Goal: Transaction & Acquisition: Purchase product/service

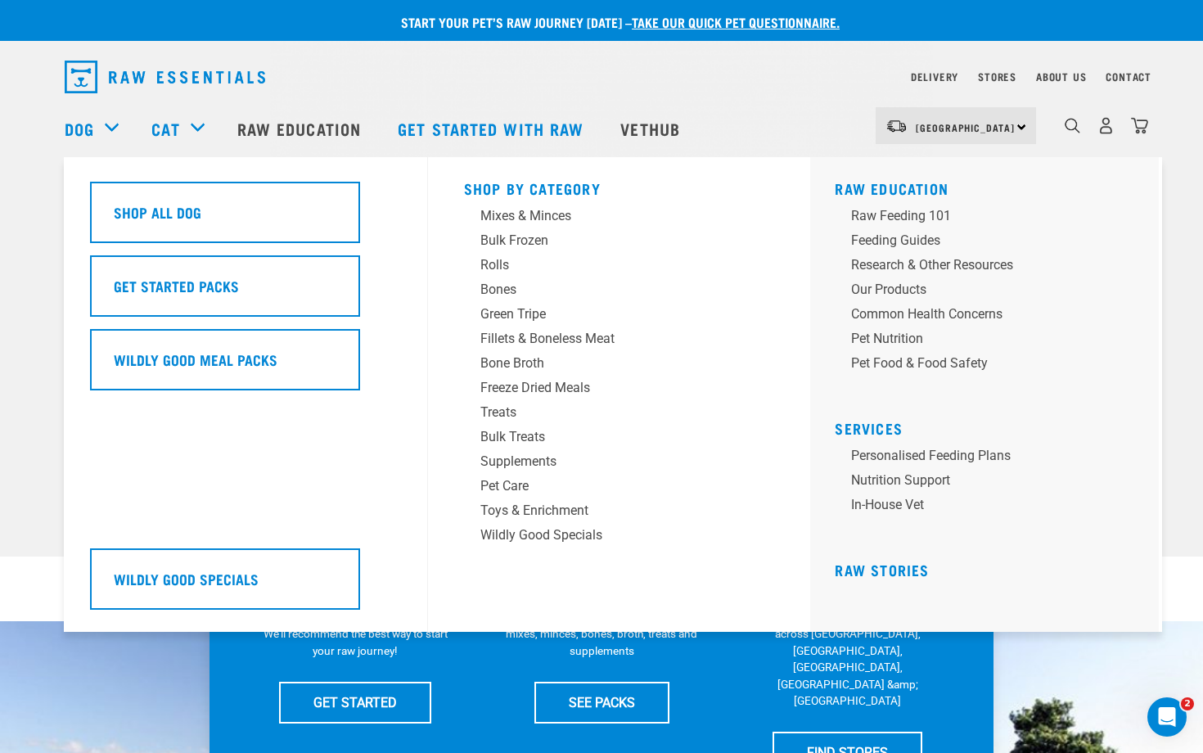
click at [112, 125] on div "Dog" at bounding box center [100, 128] width 70 height 65
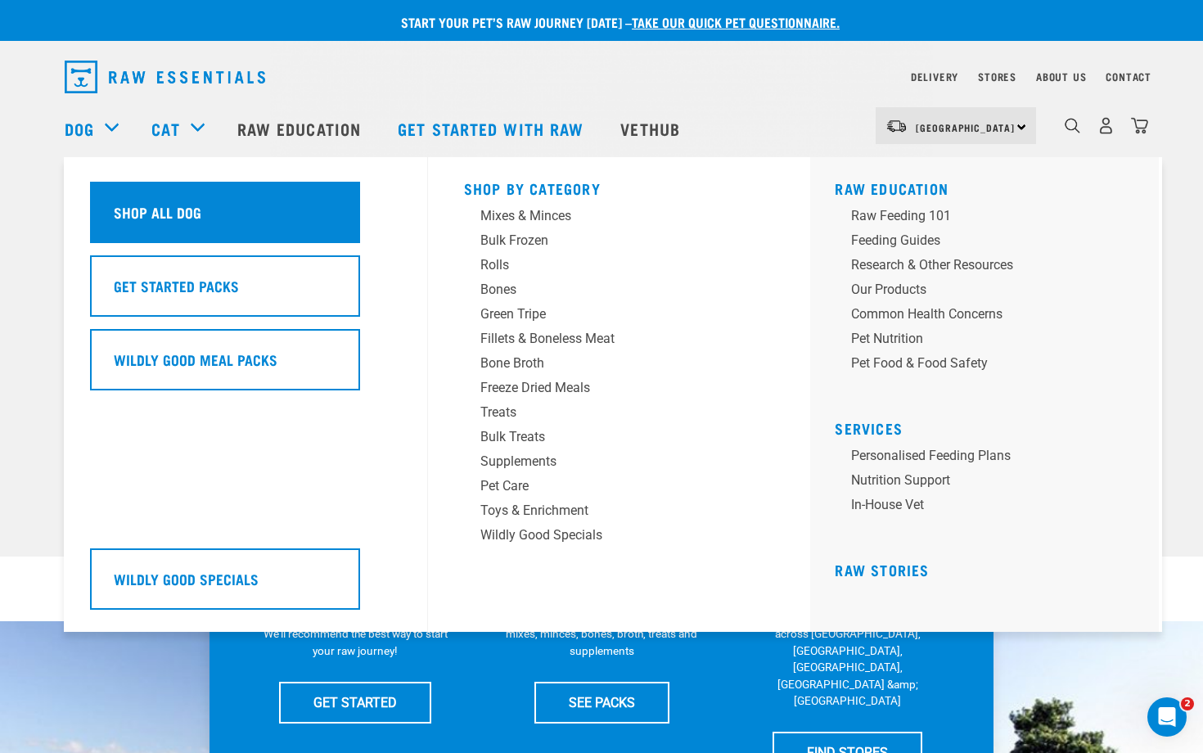
click at [129, 223] on h5 "Shop All Dog" at bounding box center [158, 211] width 88 height 21
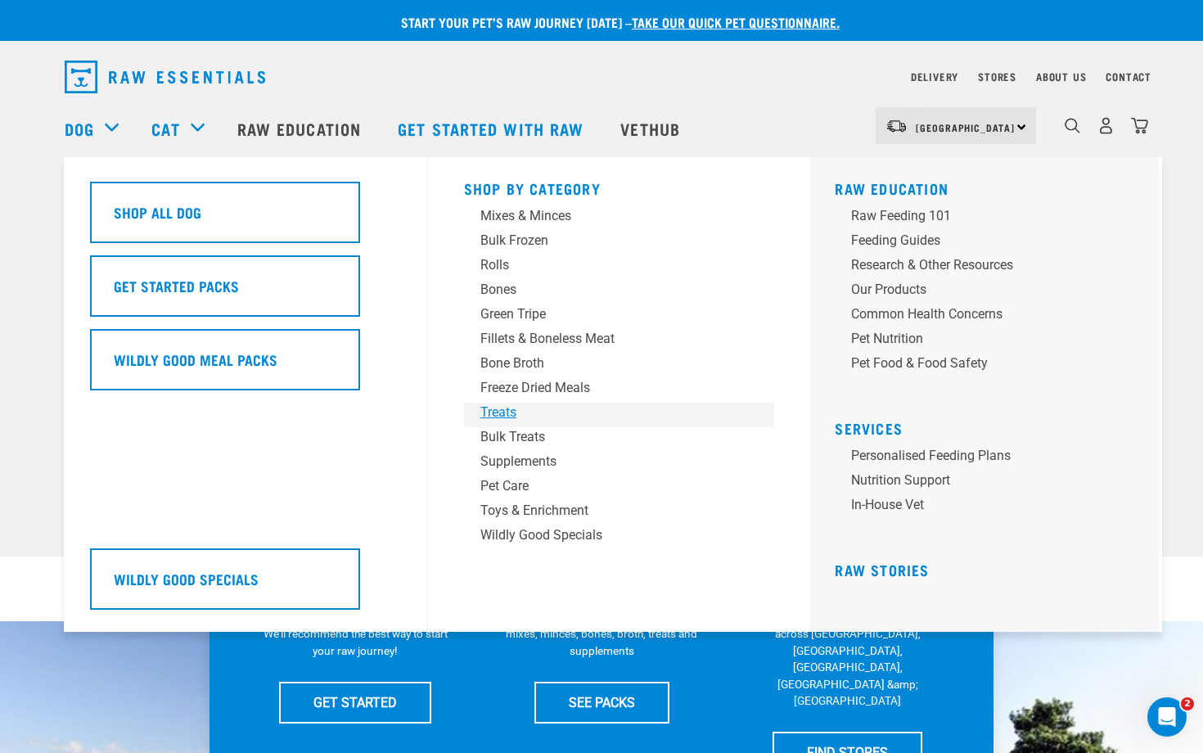
click at [504, 412] on div "Treats" at bounding box center [607, 413] width 255 height 20
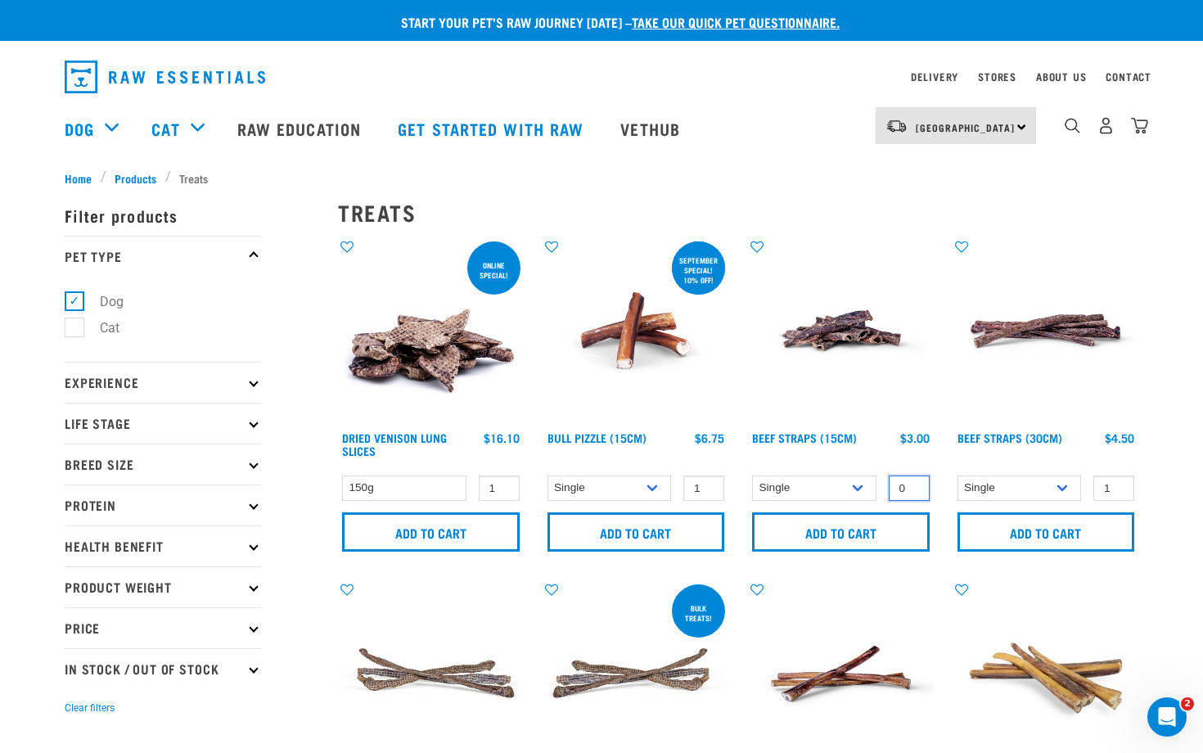
click at [913, 492] on input "0" at bounding box center [908, 487] width 41 height 25
type input "-1"
click at [913, 492] on input "-1" at bounding box center [908, 487] width 41 height 25
select select "251920"
click at [1017, 438] on link "Beef Straps (30cm)" at bounding box center [1009, 437] width 105 height 6
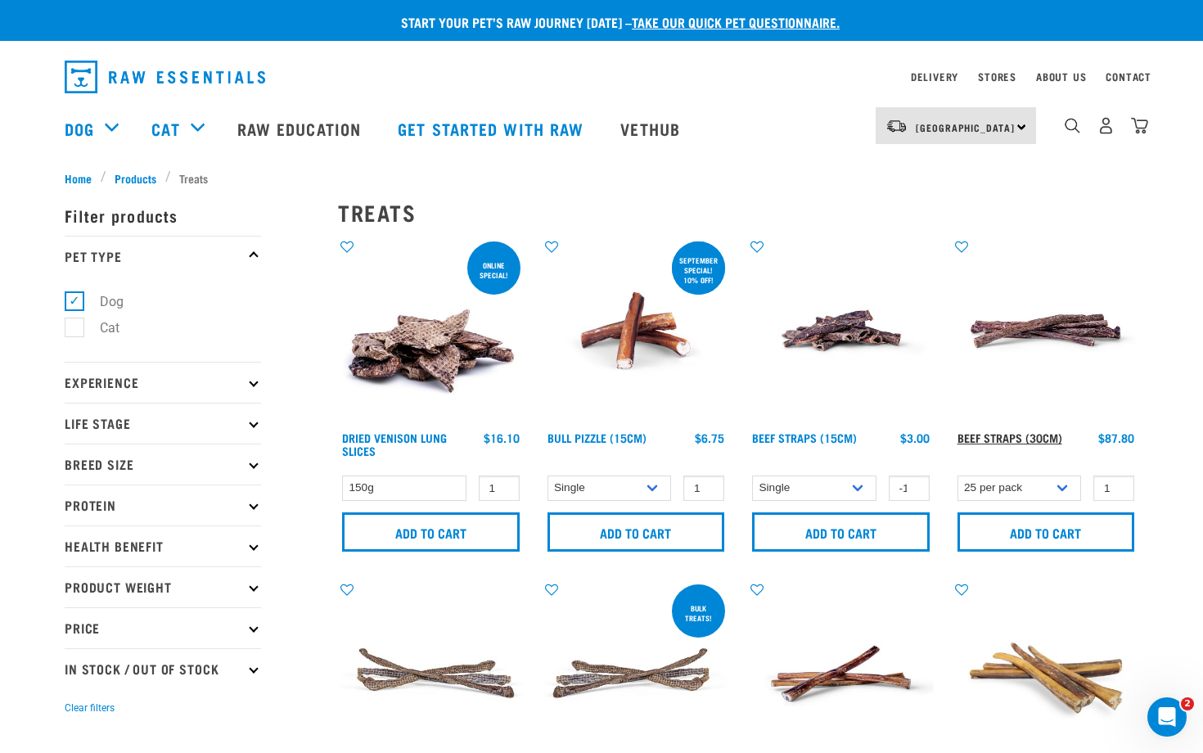
click at [1017, 438] on link "Beef Straps (30cm)" at bounding box center [1009, 437] width 105 height 6
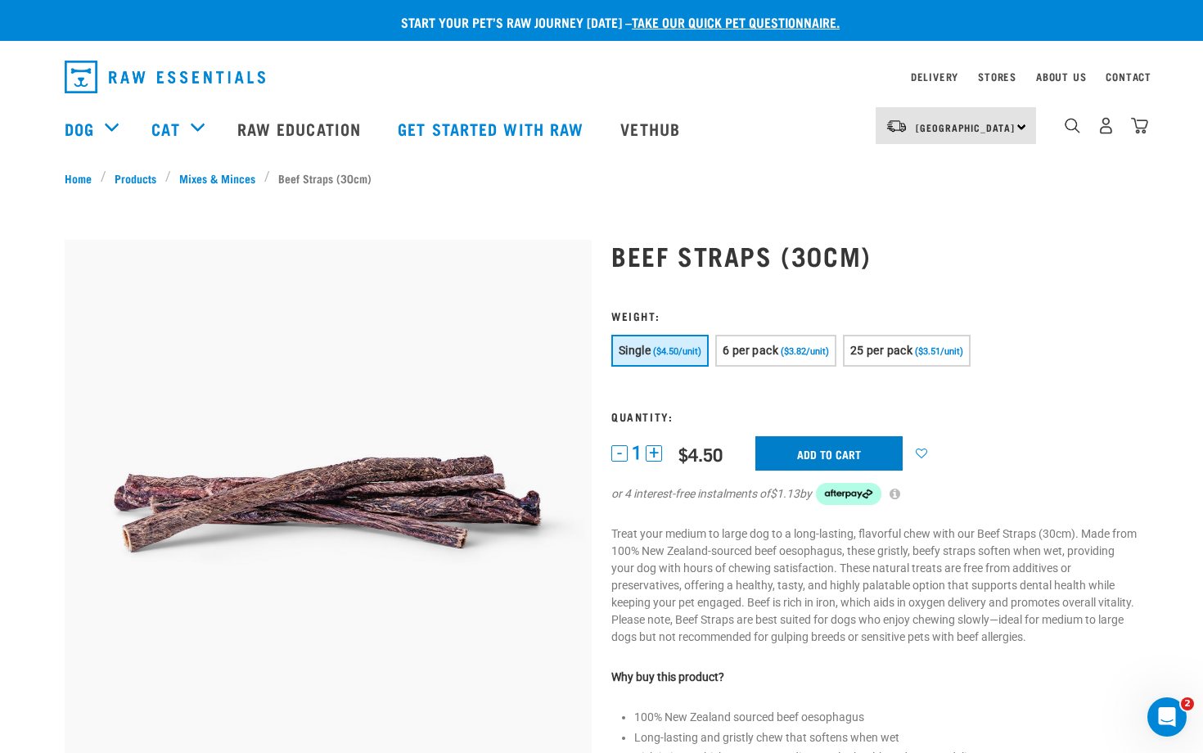
click at [822, 450] on input "Add to cart" at bounding box center [828, 453] width 147 height 34
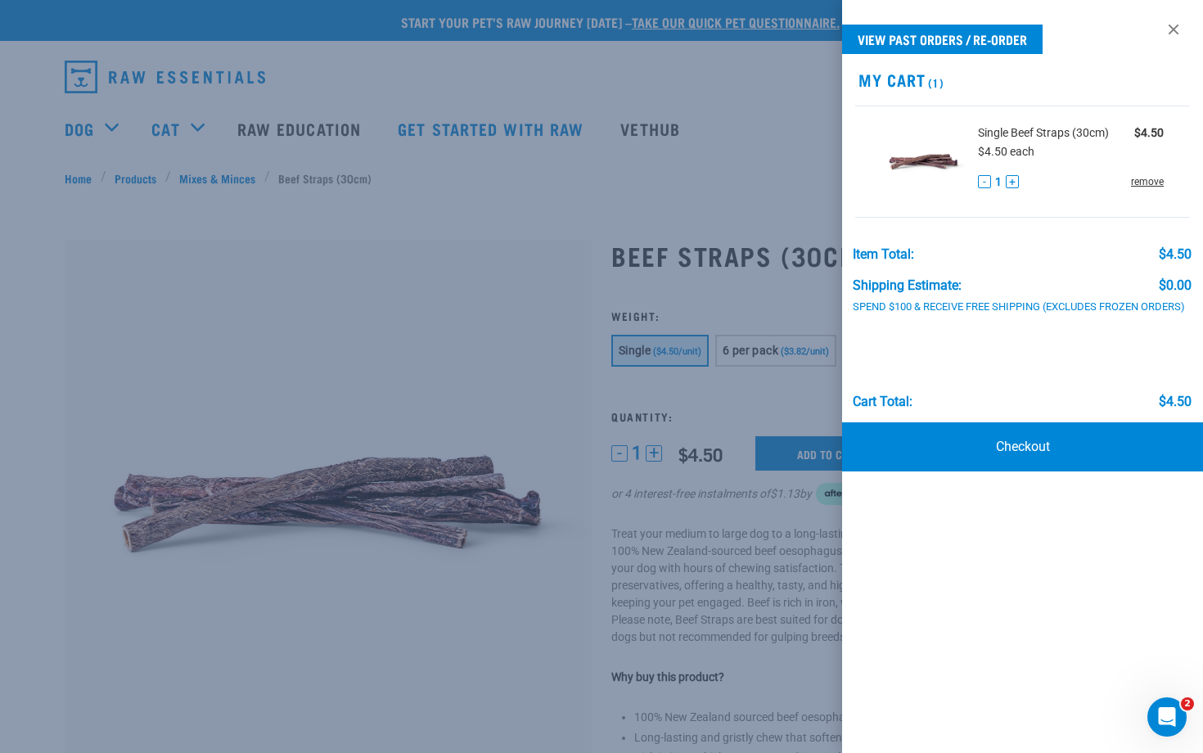
click at [1154, 180] on link "remove" at bounding box center [1147, 181] width 33 height 15
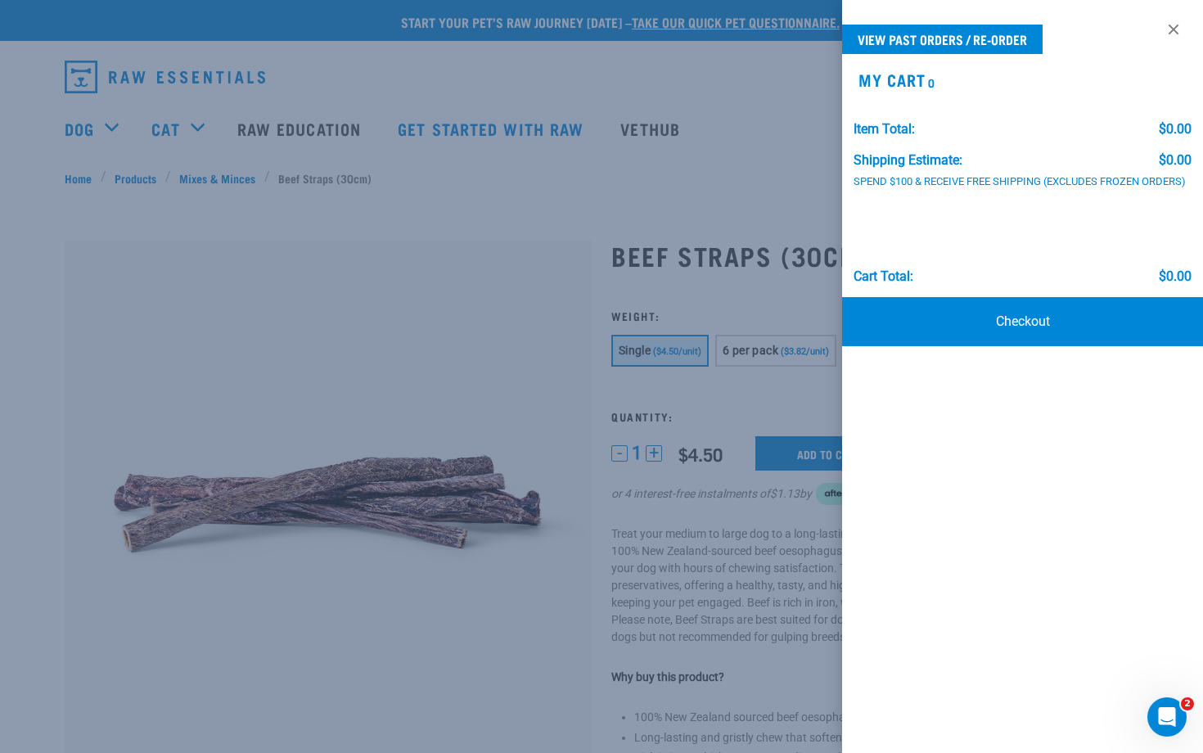
click at [752, 400] on div at bounding box center [601, 376] width 1203 height 753
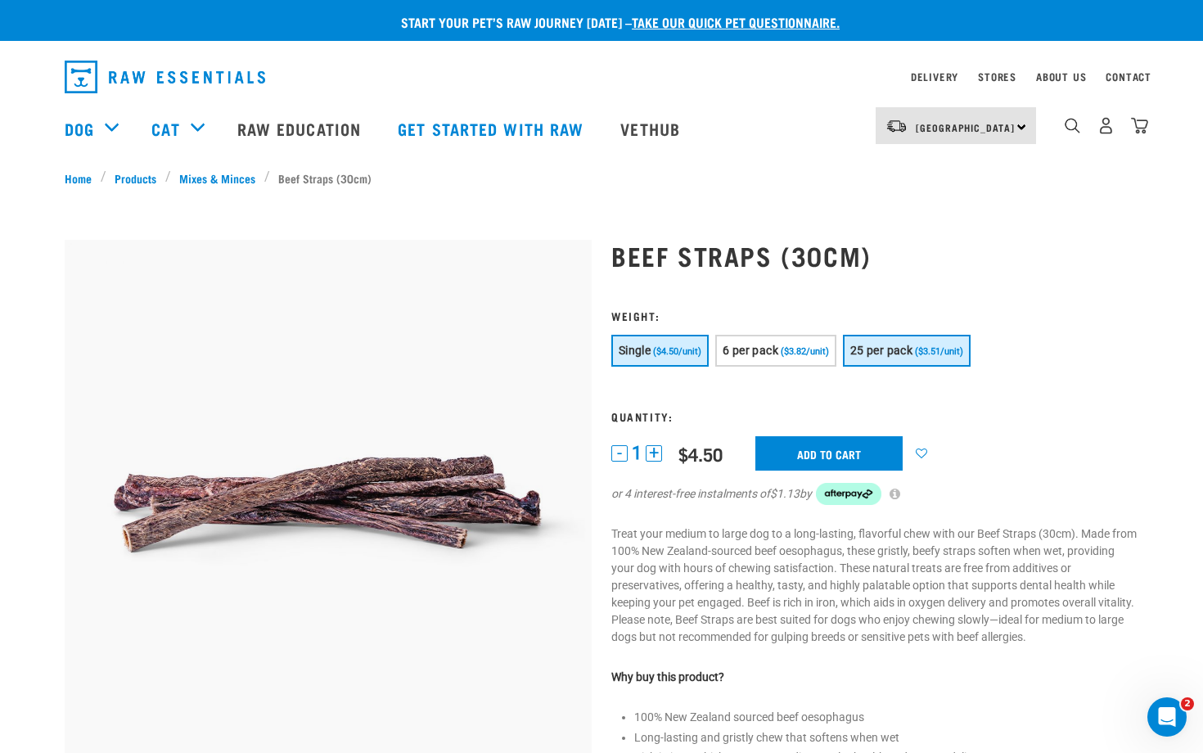
click at [890, 354] on span "25 per pack" at bounding box center [881, 350] width 62 height 13
click at [817, 449] on input "Add to cart" at bounding box center [838, 453] width 147 height 34
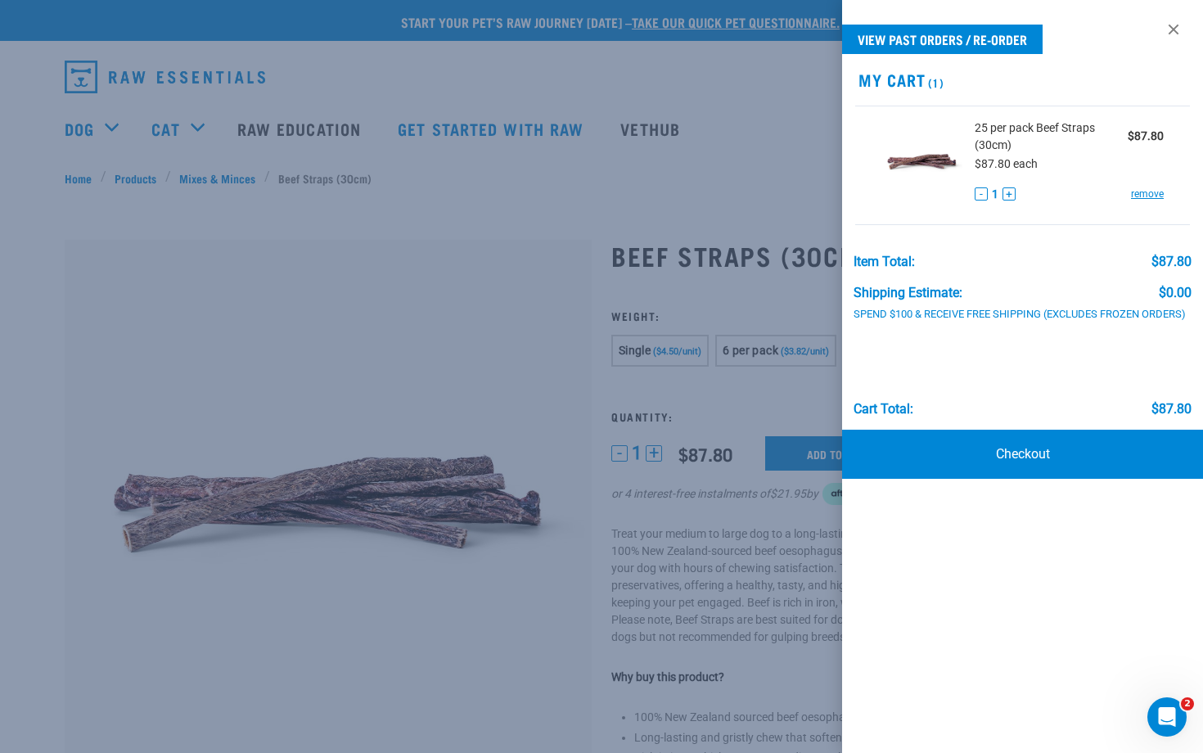
click at [767, 351] on div at bounding box center [601, 376] width 1203 height 753
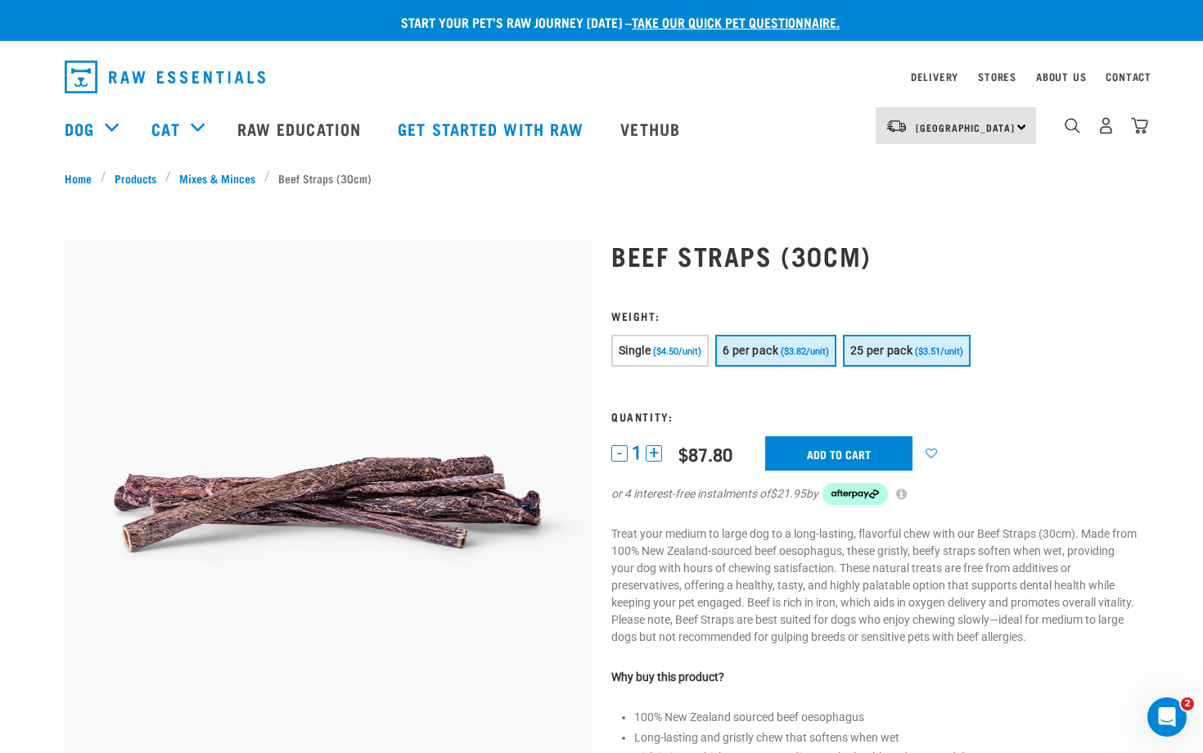
click at [767, 351] on span "6 per pack" at bounding box center [750, 350] width 56 height 13
click at [825, 451] on input "Add to cart" at bounding box center [838, 453] width 147 height 34
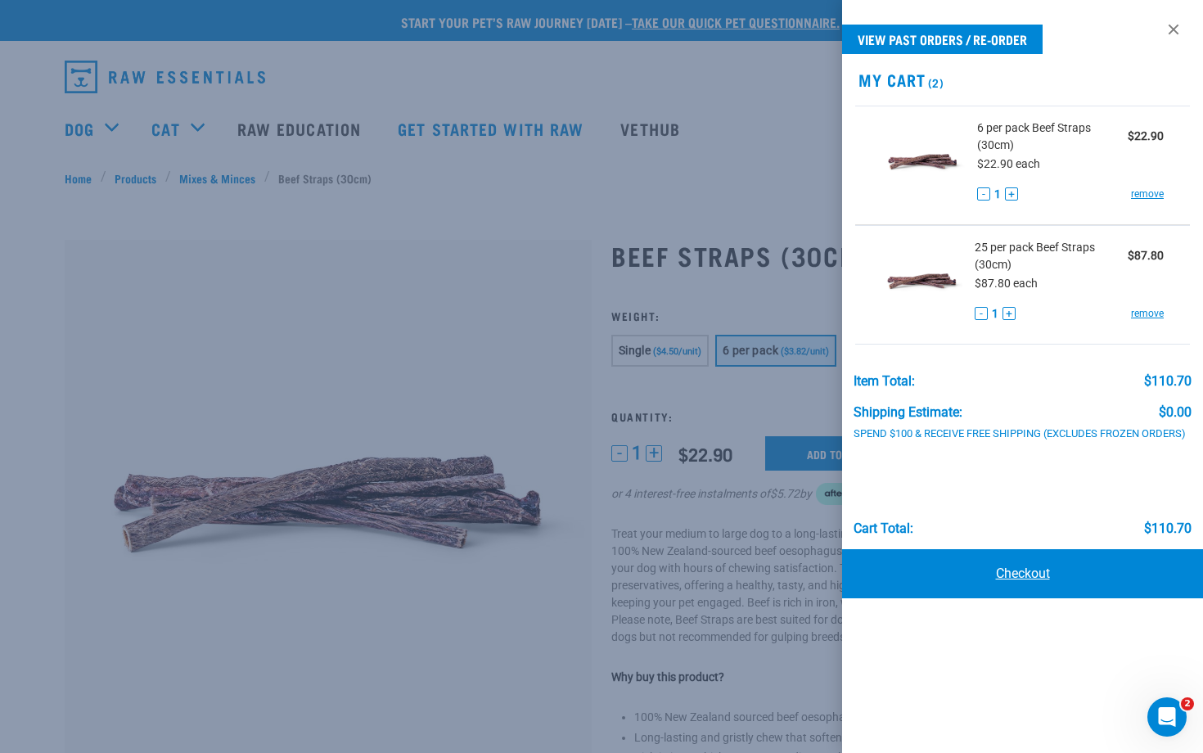
click at [1026, 569] on link "Checkout" at bounding box center [1022, 573] width 361 height 49
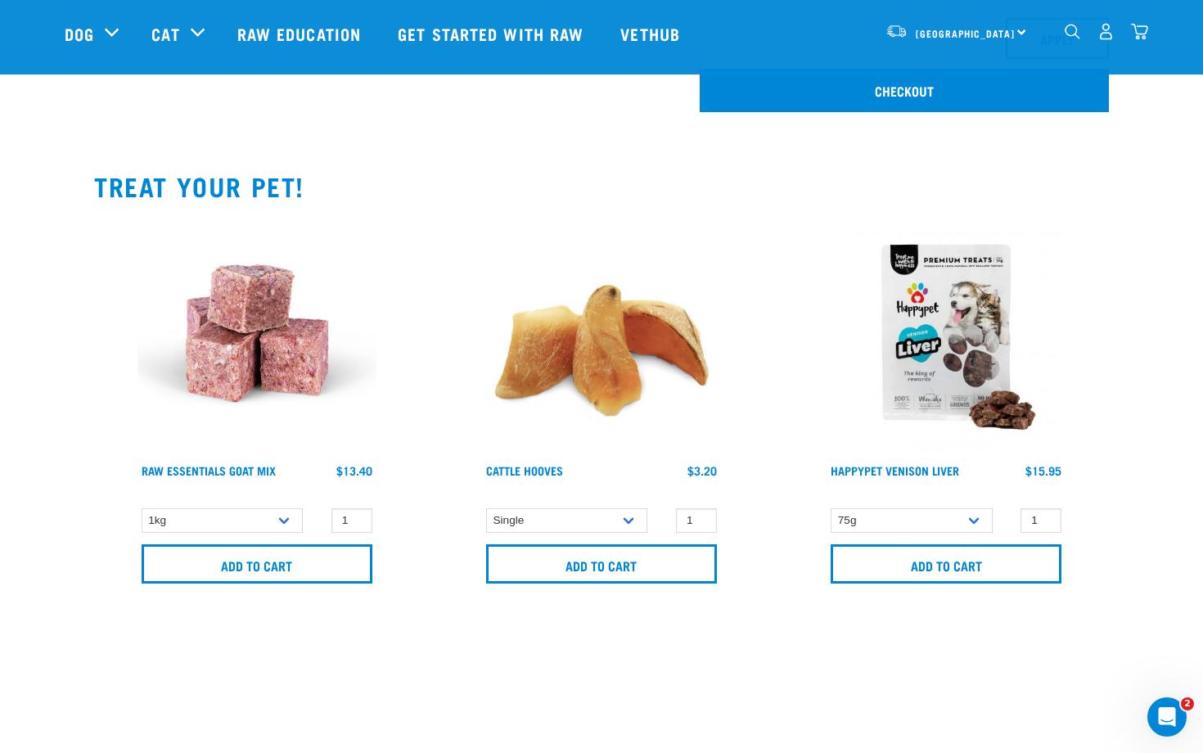
scroll to position [537, 0]
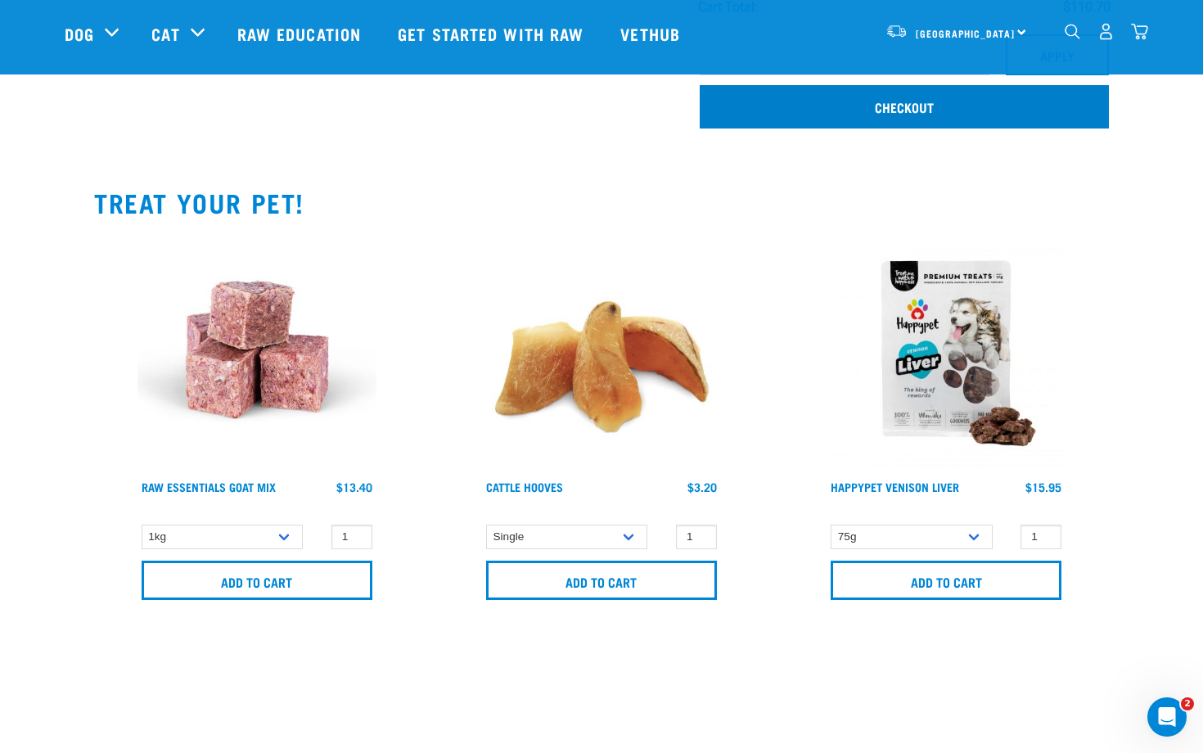
click at [862, 109] on link "Checkout" at bounding box center [903, 106] width 409 height 43
click at [861, 108] on link "Checkout" at bounding box center [903, 106] width 409 height 43
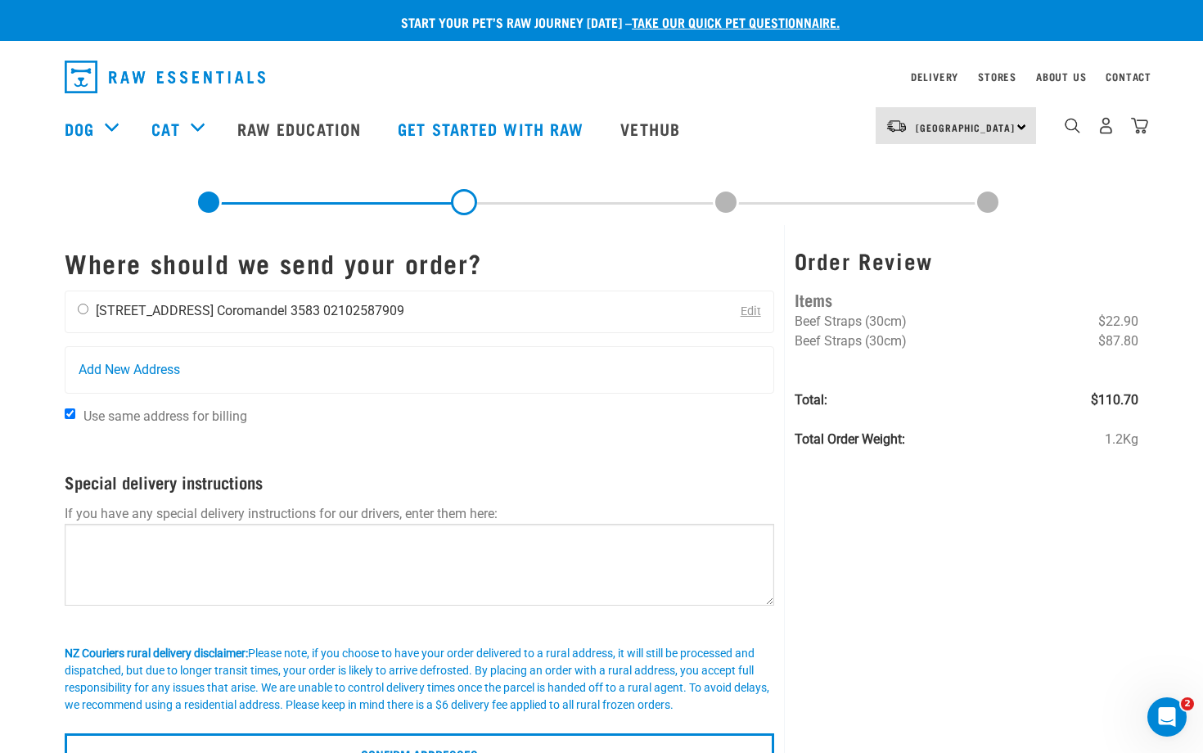
click at [80, 311] on input "radio" at bounding box center [83, 309] width 11 height 11
radio input "true"
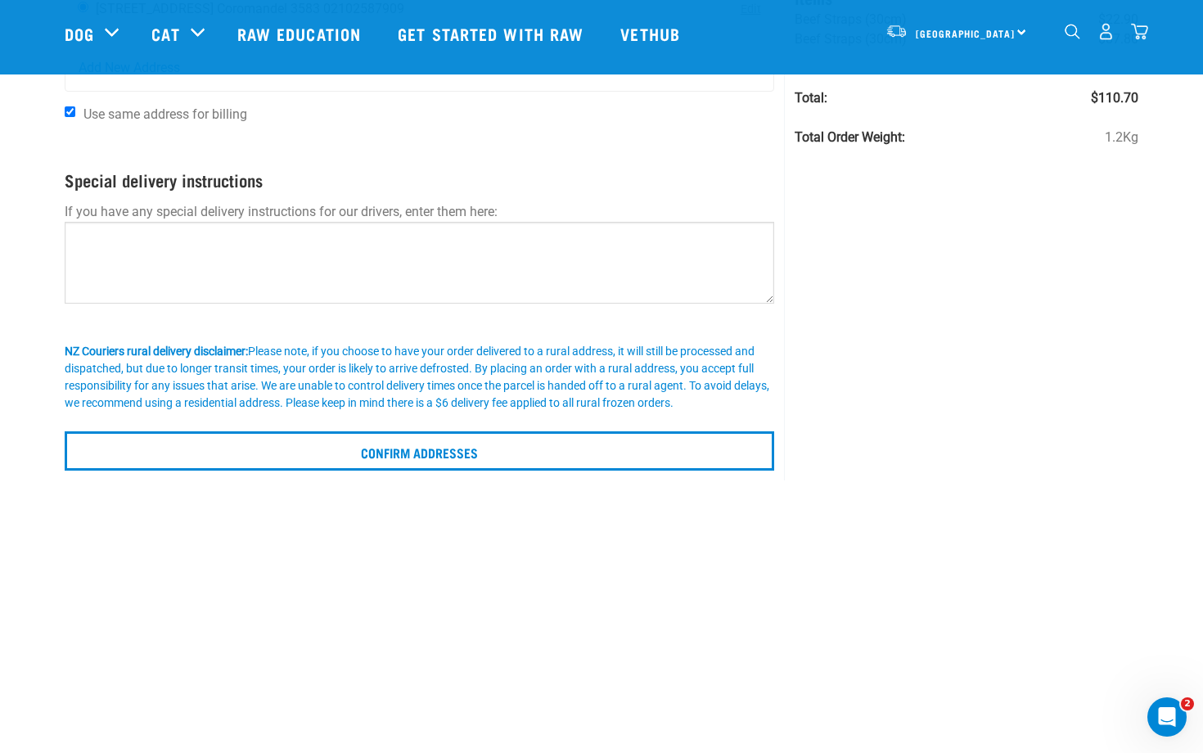
scroll to position [186, 0]
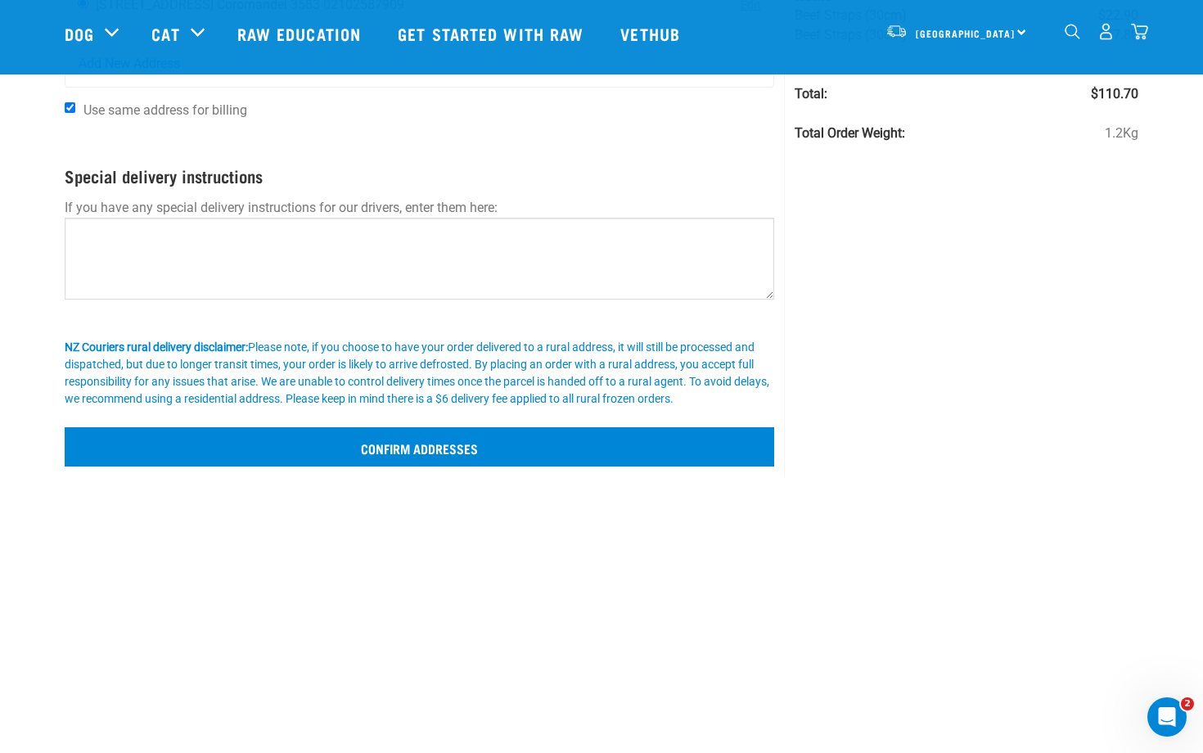
click at [447, 456] on input "Confirm addresses" at bounding box center [419, 446] width 709 height 39
click at [448, 450] on input "Confirm addresses" at bounding box center [419, 446] width 709 height 39
click at [449, 449] on input "Confirm addresses" at bounding box center [419, 446] width 709 height 39
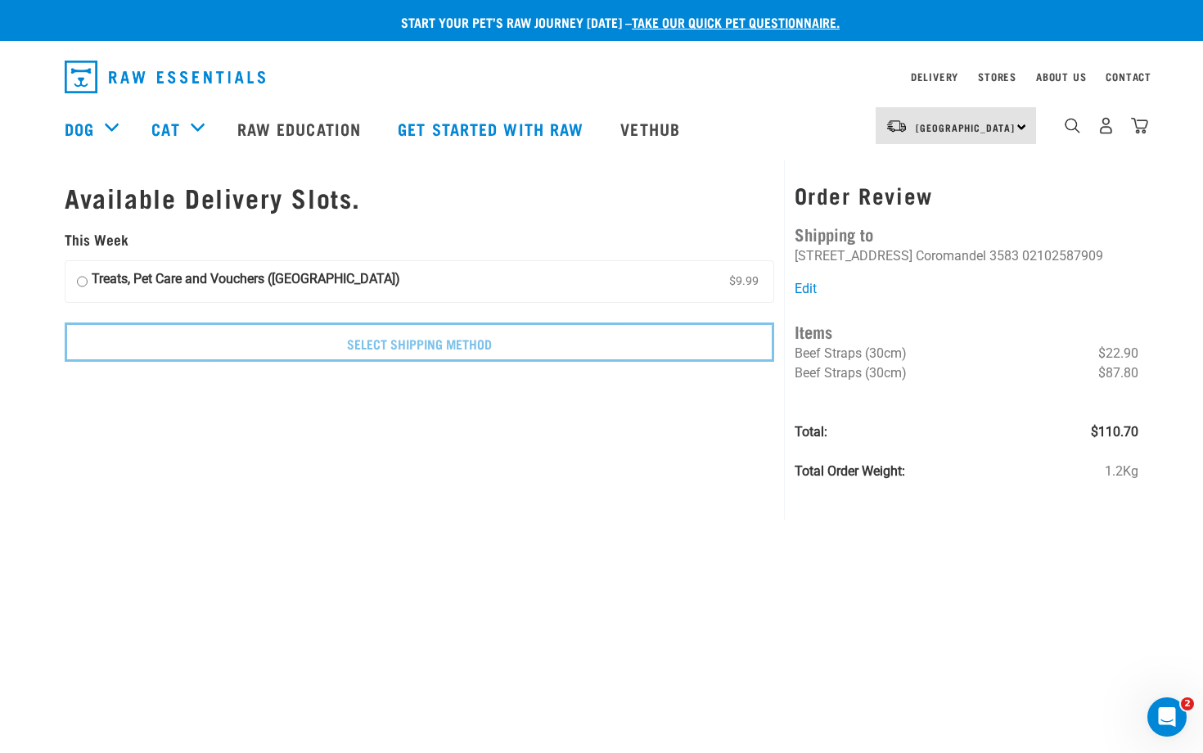
click at [81, 270] on input "Treats, Pet Care and Vouchers ([GEOGRAPHIC_DATA]) $9.99" at bounding box center [82, 281] width 11 height 25
radio input "true"
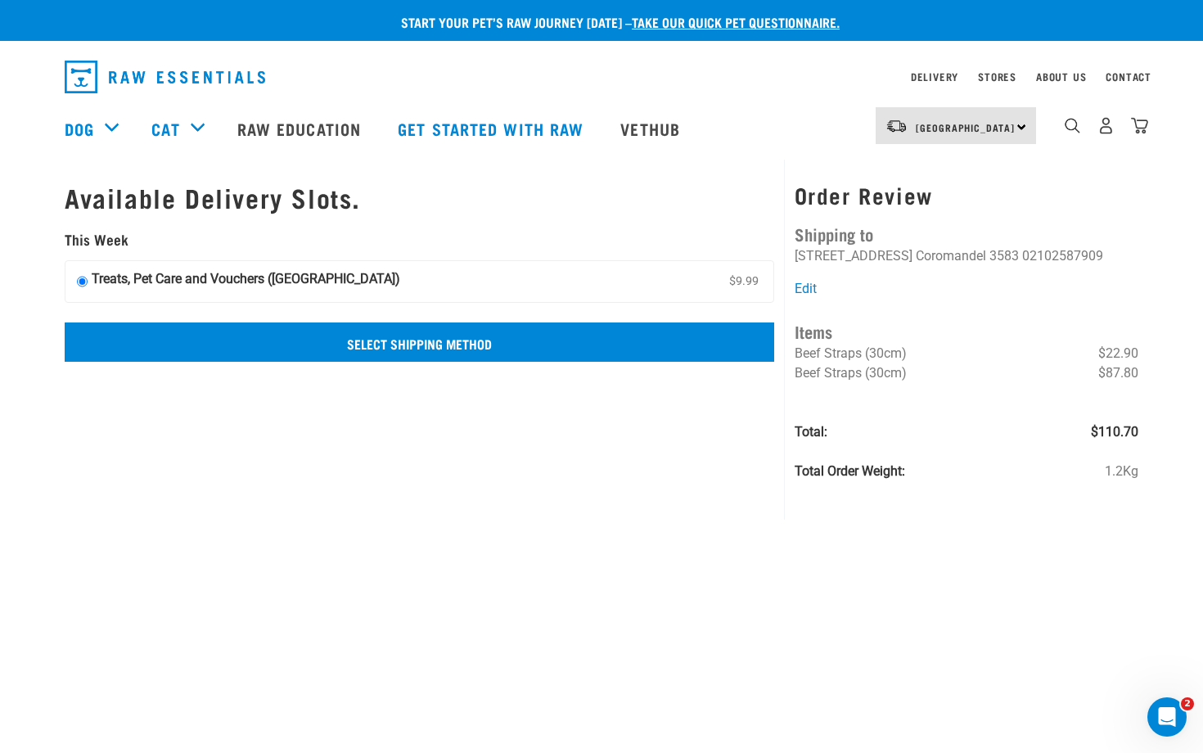
click at [298, 341] on input "Select Shipping Method" at bounding box center [419, 341] width 709 height 39
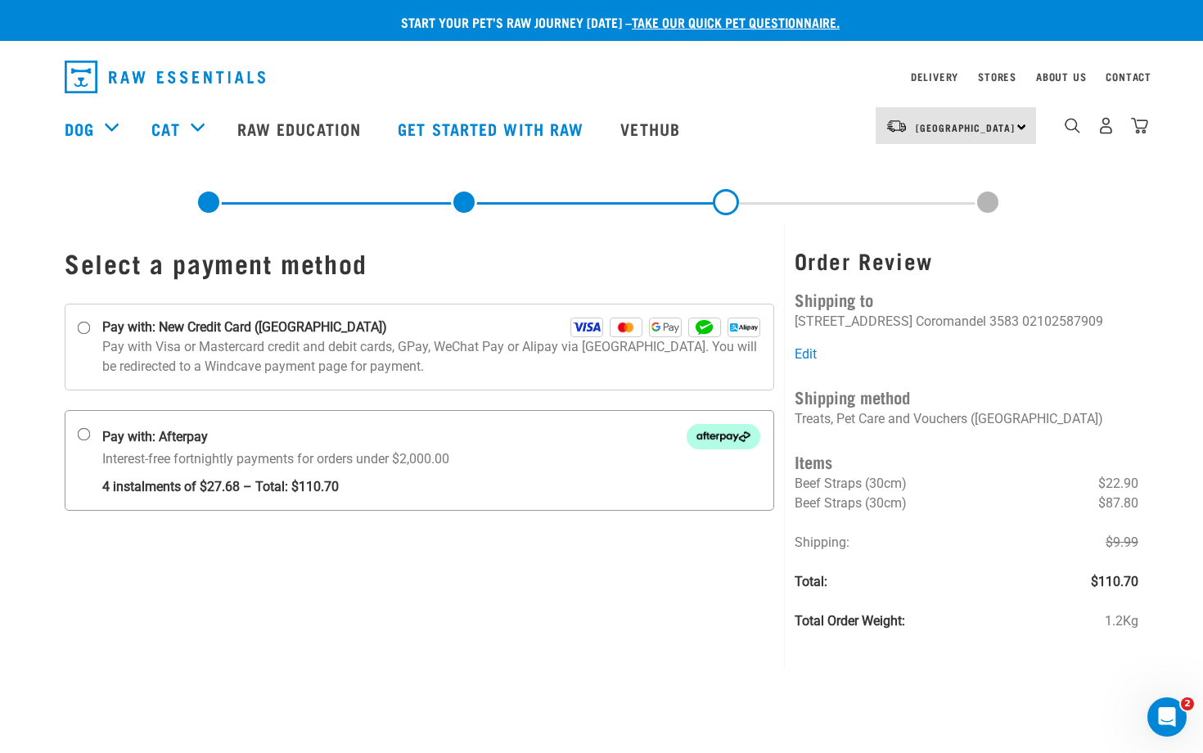
click at [83, 430] on input "Pay with: Afterpay Interest-free fortnightly payments for orders under $2,000.00" at bounding box center [84, 434] width 13 height 13
radio input "true"
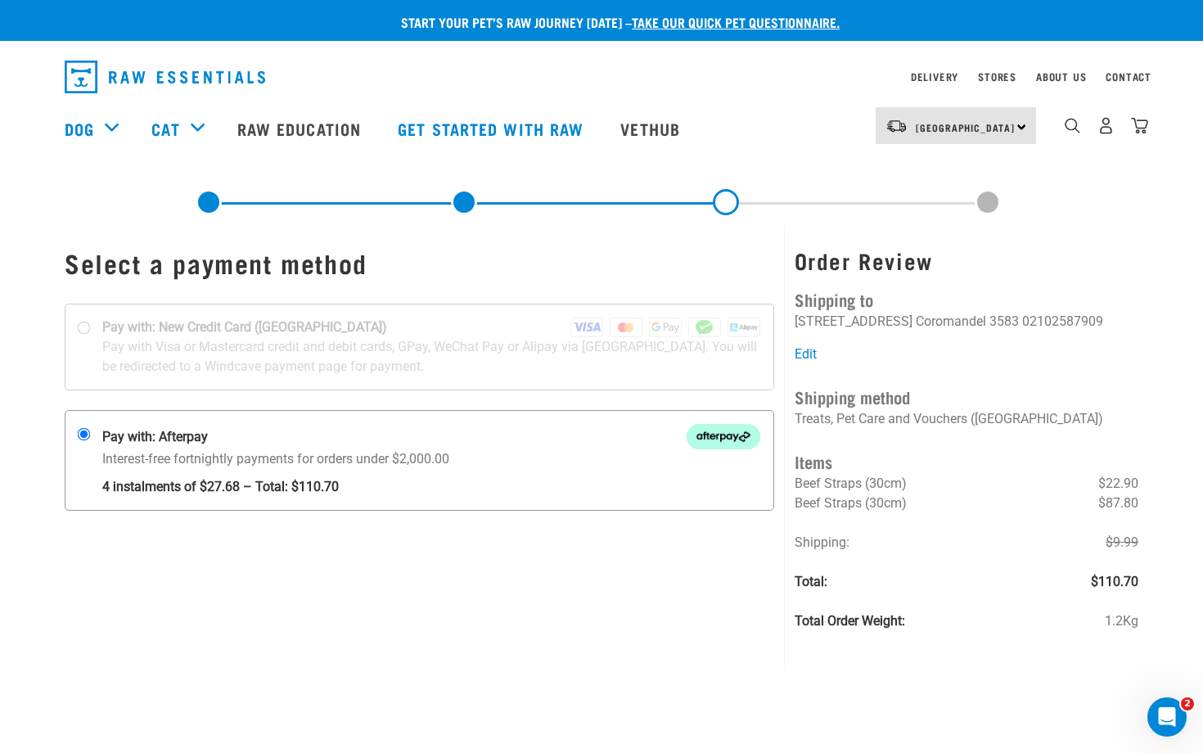
click at [719, 440] on img at bounding box center [723, 436] width 74 height 25
click at [91, 440] on input "Pay with: Afterpay Interest-free fortnightly payments for orders under $2,000.00" at bounding box center [84, 434] width 13 height 13
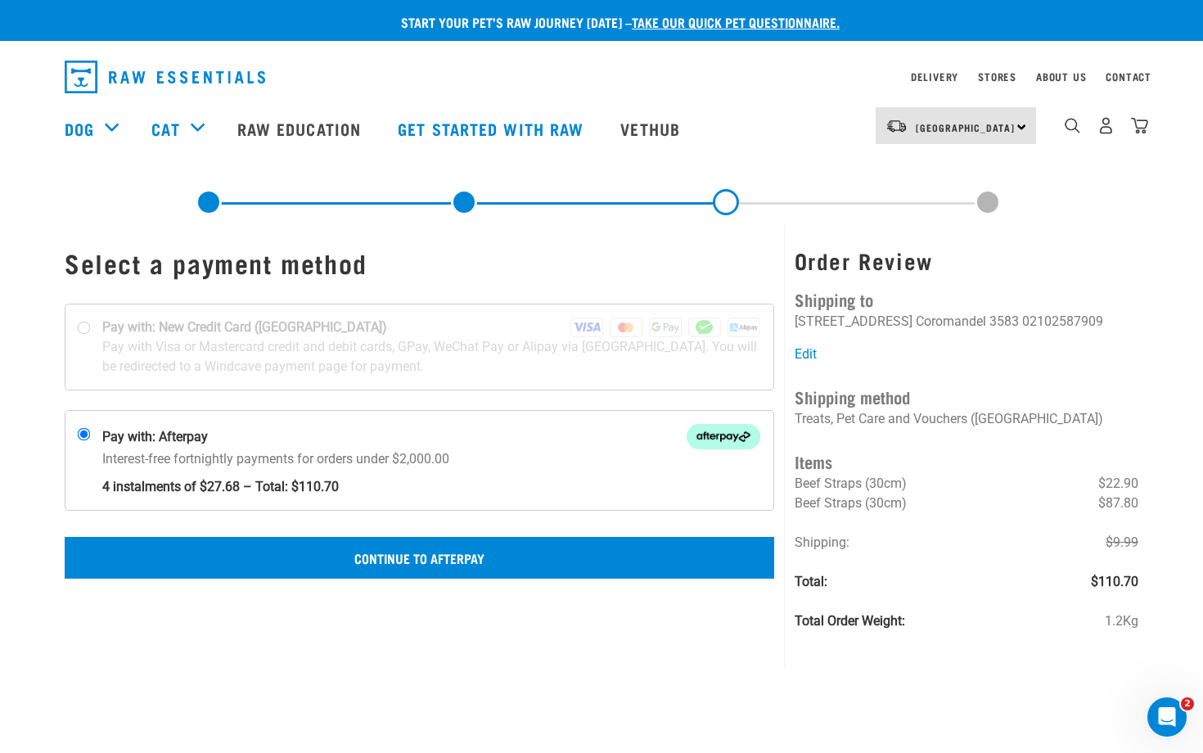
click at [431, 557] on button "Continue to Afterpay" at bounding box center [419, 557] width 709 height 41
click at [407, 551] on button "Confirm Payment" at bounding box center [419, 557] width 709 height 41
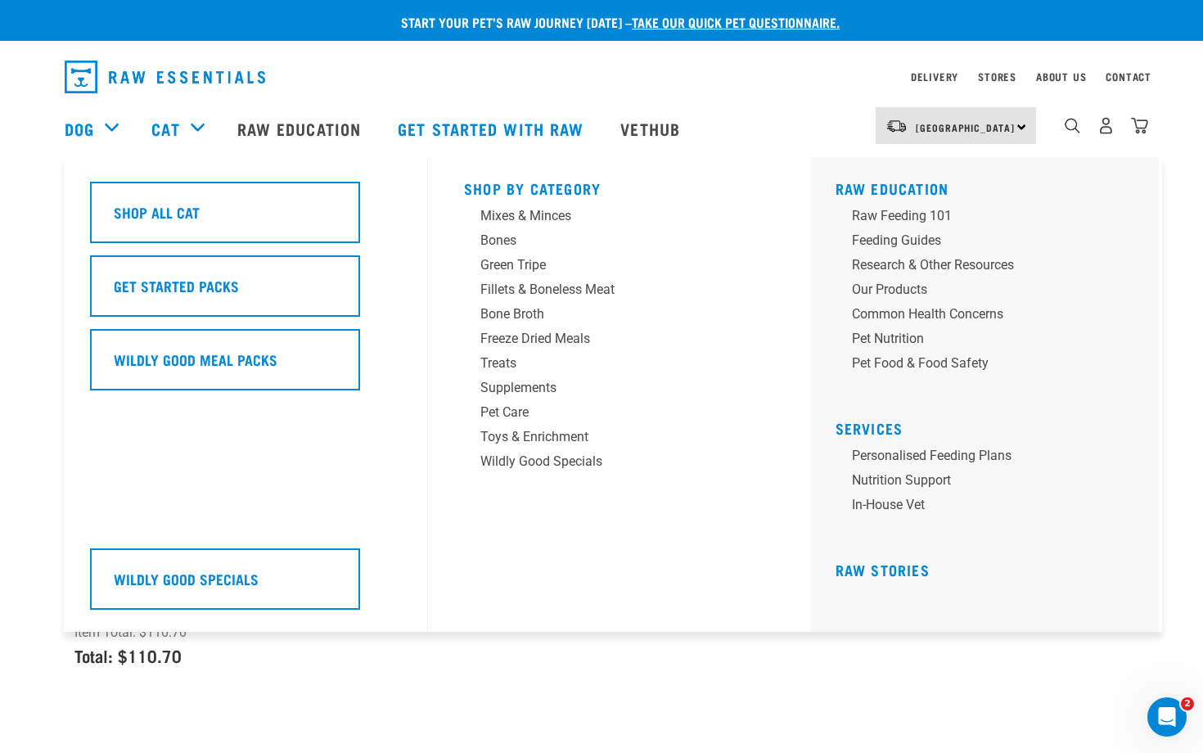
click at [425, 507] on div "Shop All Cat Get Started Packs Wildly Good Meal Packs Wildly Good Specials" at bounding box center [254, 394] width 348 height 474
drag, startPoint x: 425, startPoint y: 494, endPoint x: 412, endPoint y: 420, distance: 75.6
click at [413, 422] on div "Shop All Cat Get Started Packs Wildly Good Meal Packs Wildly Good Specials" at bounding box center [254, 394] width 348 height 474
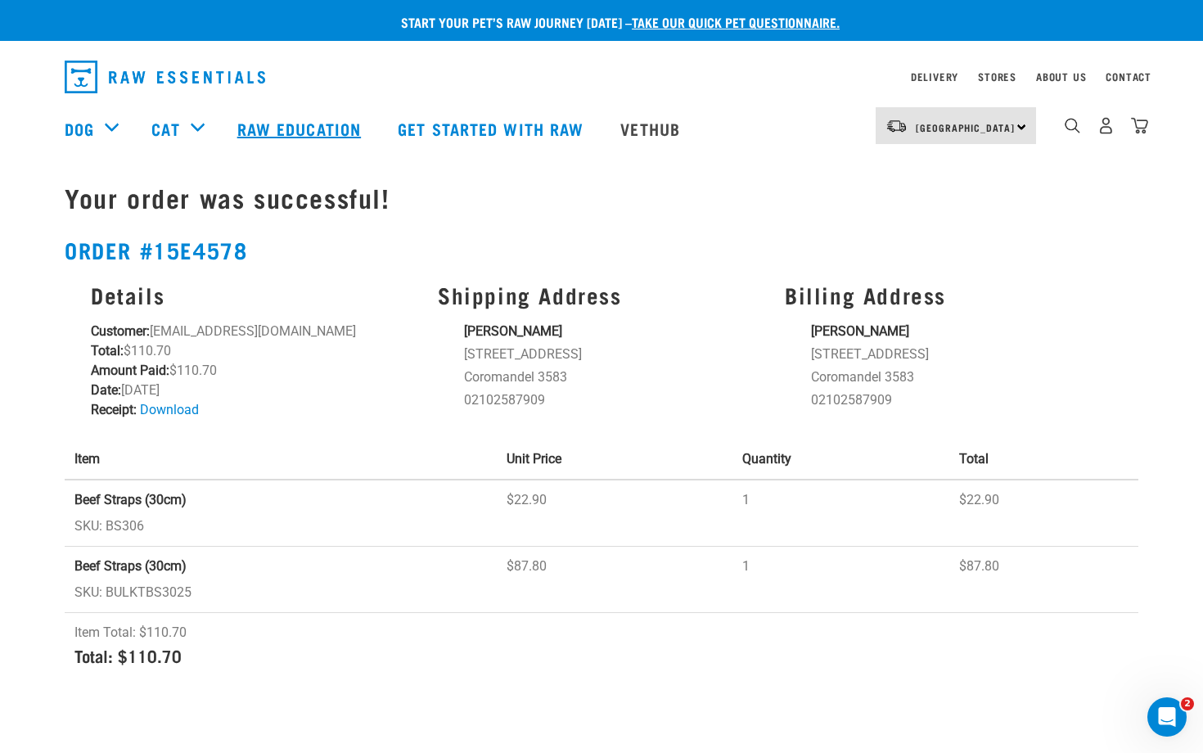
drag, startPoint x: 277, startPoint y: 144, endPoint x: 250, endPoint y: 116, distance: 38.8
click at [253, 117] on link "Raw Education" at bounding box center [301, 128] width 160 height 65
